Goal: Navigation & Orientation: Find specific page/section

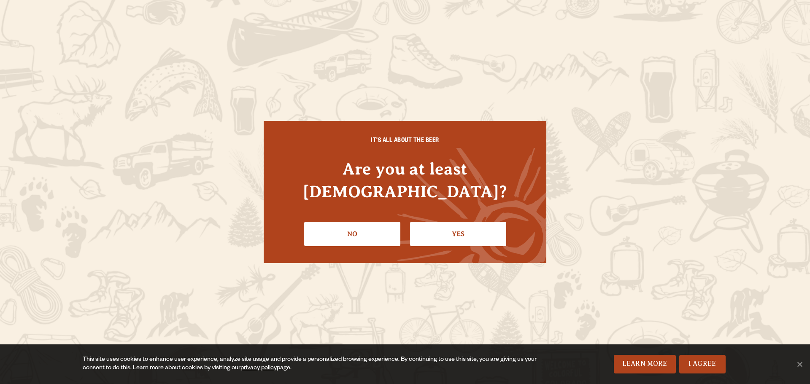
click at [442, 225] on link "Yes" at bounding box center [458, 234] width 96 height 24
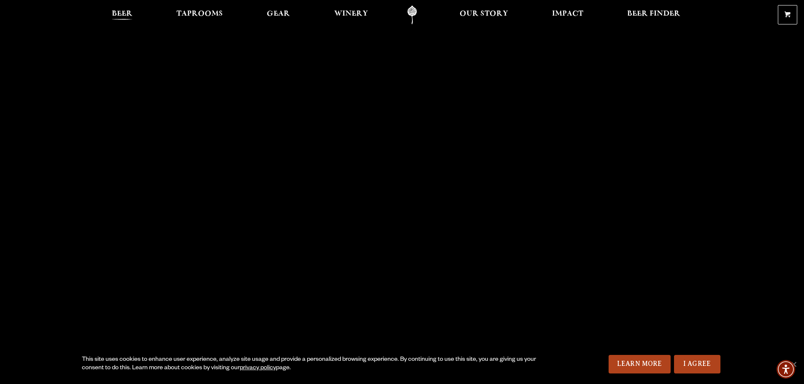
click at [125, 16] on span "Beer" at bounding box center [122, 14] width 21 height 7
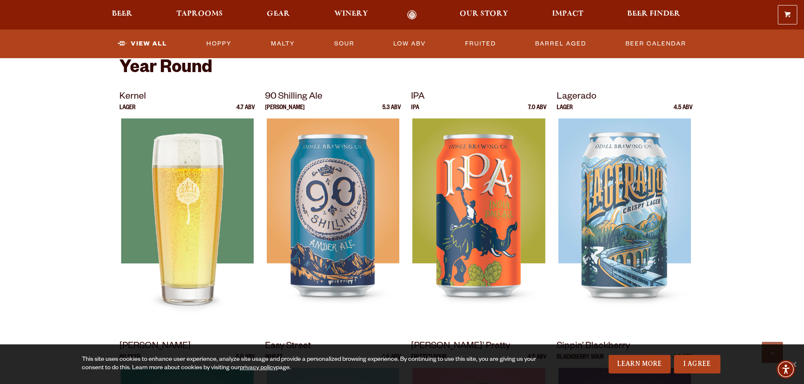
scroll to position [338, 0]
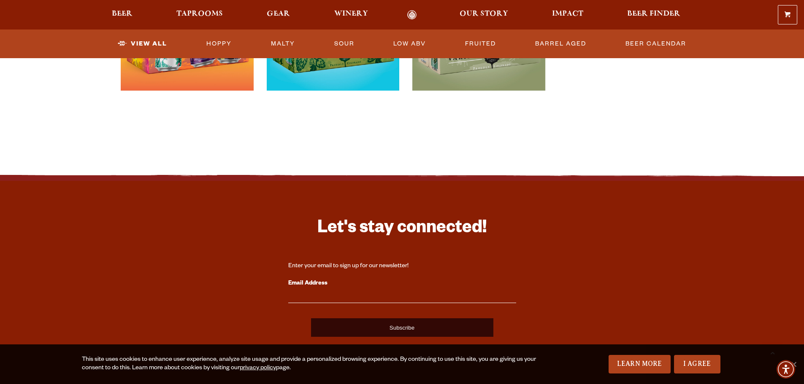
scroll to position [2128, 0]
